Goal: Complete application form

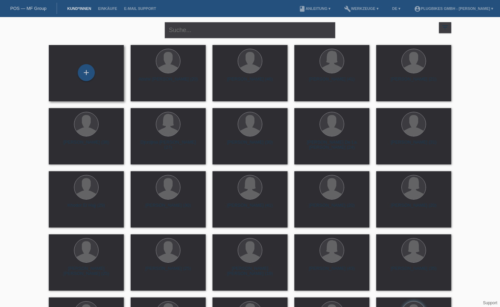
click at [91, 83] on div "+" at bounding box center [86, 73] width 75 height 56
click at [88, 77] on div "+" at bounding box center [86, 72] width 17 height 17
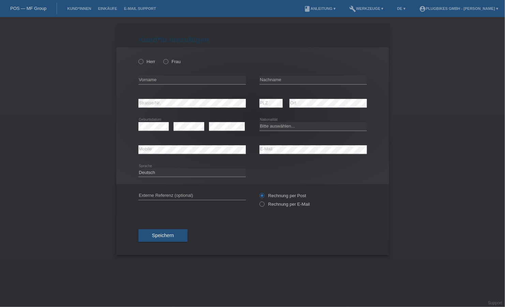
click at [137, 59] on div "Herr Frau error Vorname error" at bounding box center [252, 115] width 273 height 137
click at [142, 64] on div "Herr Frau" at bounding box center [191, 62] width 107 height 14
click at [137, 58] on icon at bounding box center [137, 58] width 0 height 0
click at [141, 63] on input "Herr" at bounding box center [140, 61] width 4 height 4
radio input "true"
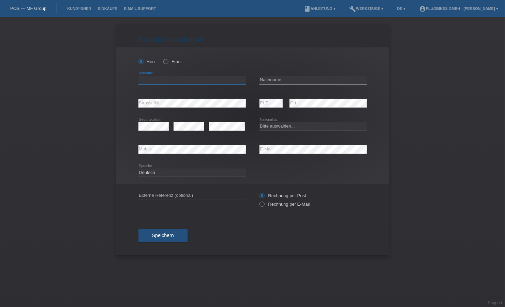
click at [171, 78] on input "text" at bounding box center [191, 80] width 107 height 9
type input "Naif"
type input "[PERSON_NAME]"
click at [130, 126] on div "Herr Frau Naif error Vorname" at bounding box center [252, 115] width 273 height 137
click at [301, 123] on select "Bitte auswählen... Schweiz Deutschland Liechtenstein Österreich ------------ Af…" at bounding box center [313, 126] width 107 height 8
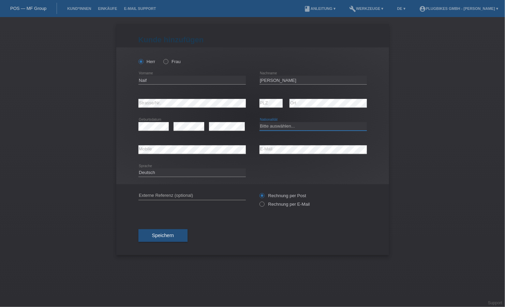
select select "SY"
click at [260, 122] on select "Bitte auswählen... Schweiz Deutschland Liechtenstein Österreich ------------ Af…" at bounding box center [313, 126] width 107 height 8
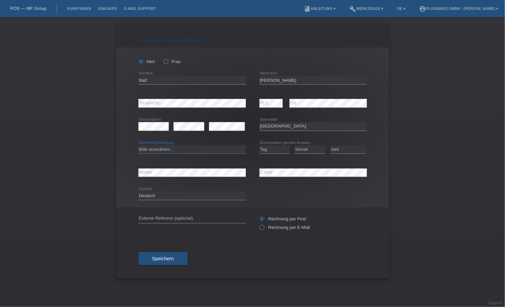
click at [152, 149] on select "Bitte auswählen... C B B - Flüchtlingsstatus Andere" at bounding box center [191, 149] width 107 height 8
click at [138, 145] on select "Bitte auswählen... C B B - Flüchtlingsstatus Andere" at bounding box center [191, 149] width 107 height 8
click at [174, 153] on icon at bounding box center [191, 153] width 107 height 0
click at [163, 148] on select "Bitte auswählen... C B B - Flüchtlingsstatus Andere" at bounding box center [191, 149] width 107 height 8
select select "B"
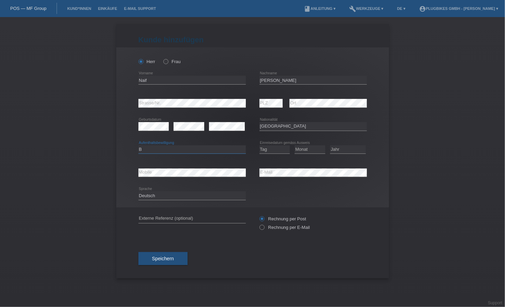
click at [138, 145] on select "Bitte auswählen... C B B - Flüchtlingsstatus Andere" at bounding box center [191, 149] width 107 height 8
click at [279, 147] on select "Tag 01 02 03 04 05 06 07 08 09 10 11" at bounding box center [275, 149] width 31 height 8
click at [260, 145] on select "Tag 01 02 03 04 05 06 07 08 09 10 11" at bounding box center [275, 149] width 31 height 8
select select "29"
click at [315, 147] on select "Monat 01 02 03 04 05 06 07 08 09 10 11" at bounding box center [310, 149] width 31 height 8
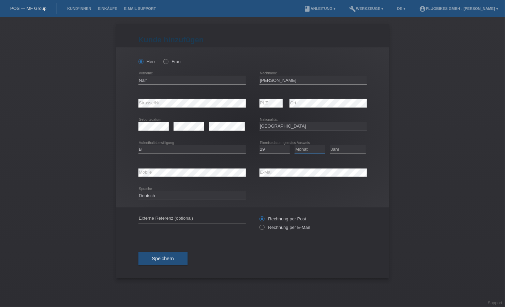
select select "04"
click at [295, 145] on select "Monat 01 02 03 04 05 06 07 08 09 10 11" at bounding box center [310, 149] width 31 height 8
click at [340, 149] on select "Jahr 2025 2024 2023 2022 2021 2020 2019 2018 2017 2016 2015 2014 2013 2012 2011…" at bounding box center [348, 149] width 36 height 8
select select "2014"
click at [330, 145] on select "Jahr 2025 2024 2023 2022 2021 2020 2019 2018 2017 2016 2015 2014 2013 2012 2011…" at bounding box center [348, 149] width 36 height 8
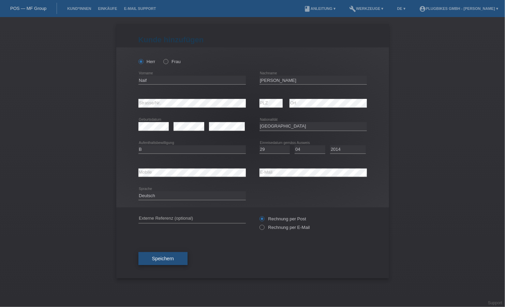
click at [162, 259] on span "Speichern" at bounding box center [163, 258] width 22 height 5
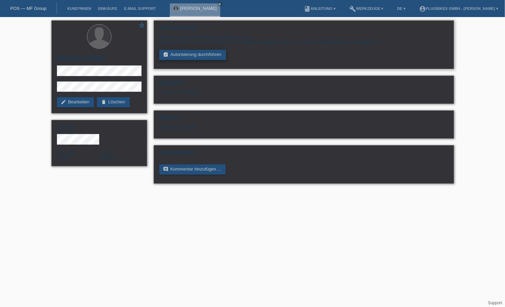
click at [180, 57] on link "assignment_turned_in Autorisierung durchführen" at bounding box center [192, 55] width 67 height 10
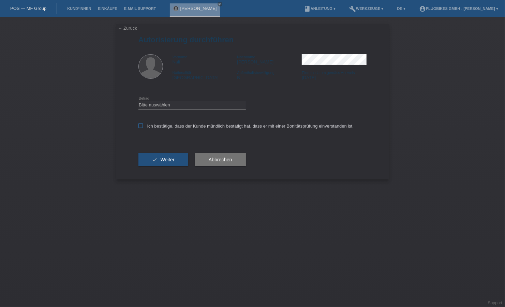
click at [140, 124] on icon at bounding box center [140, 125] width 4 height 4
click at [140, 124] on input "Ich bestätige, dass der Kunde mündlich bestätigt hat, dass er mit einer Bonität…" at bounding box center [140, 125] width 4 height 4
checkbox input "true"
click at [149, 107] on select "Bitte auswählen CHF 1.00 - CHF 499.00 CHF 500.00 - CHF 1'999.00 CHF 2'000.00 - …" at bounding box center [191, 105] width 107 height 8
select select "3"
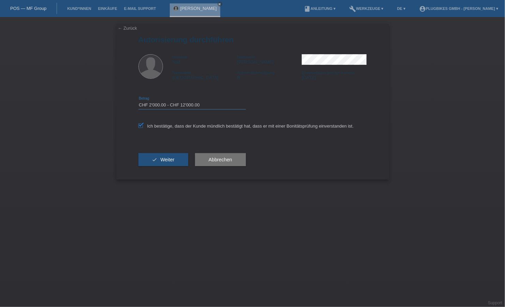
click at [138, 101] on select "Bitte auswählen CHF 1.00 - CHF 499.00 CHF 500.00 - CHF 1'999.00 CHF 2'000.00 - …" at bounding box center [191, 105] width 107 height 8
click at [168, 156] on button "check Weiter" at bounding box center [163, 159] width 50 height 13
